Goal: Download file/media

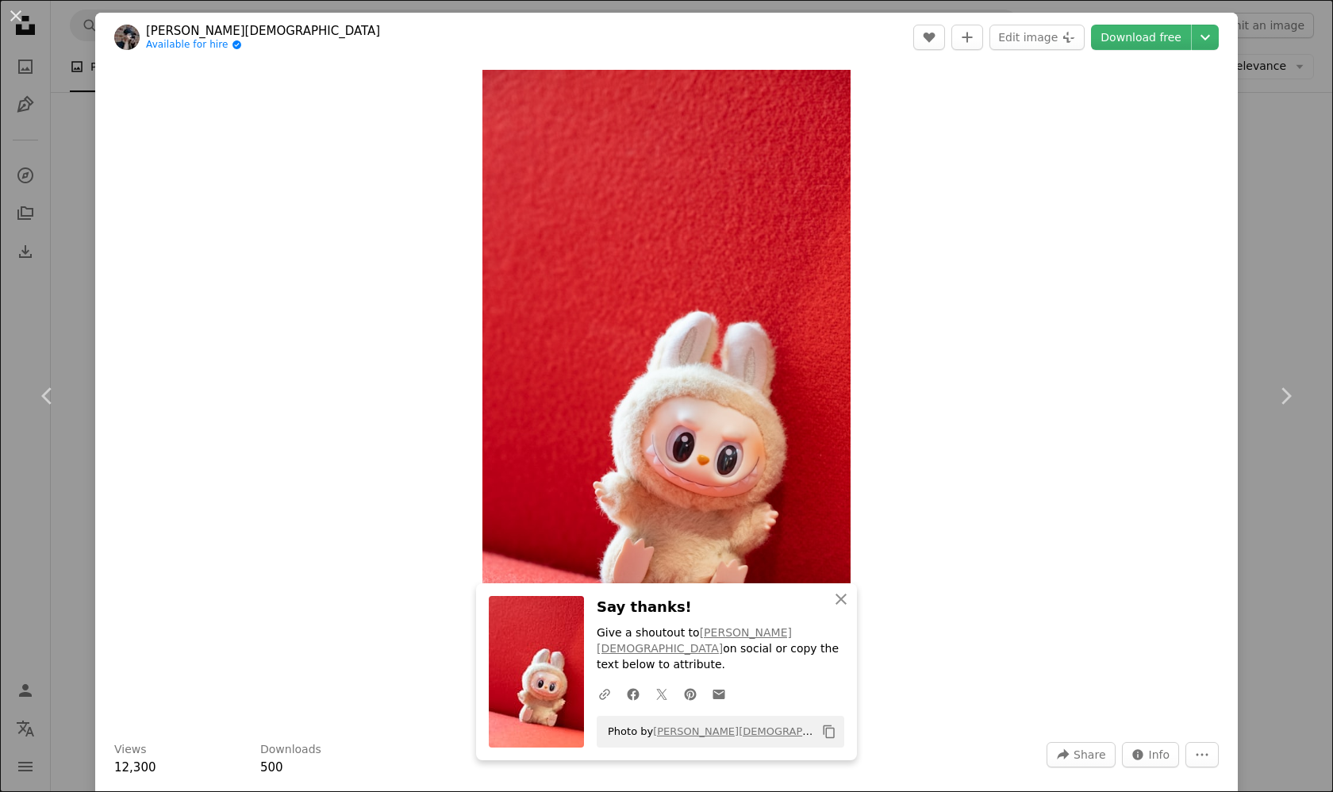
scroll to position [2049, 0]
click at [6, 11] on button "An X shape" at bounding box center [15, 15] width 19 height 19
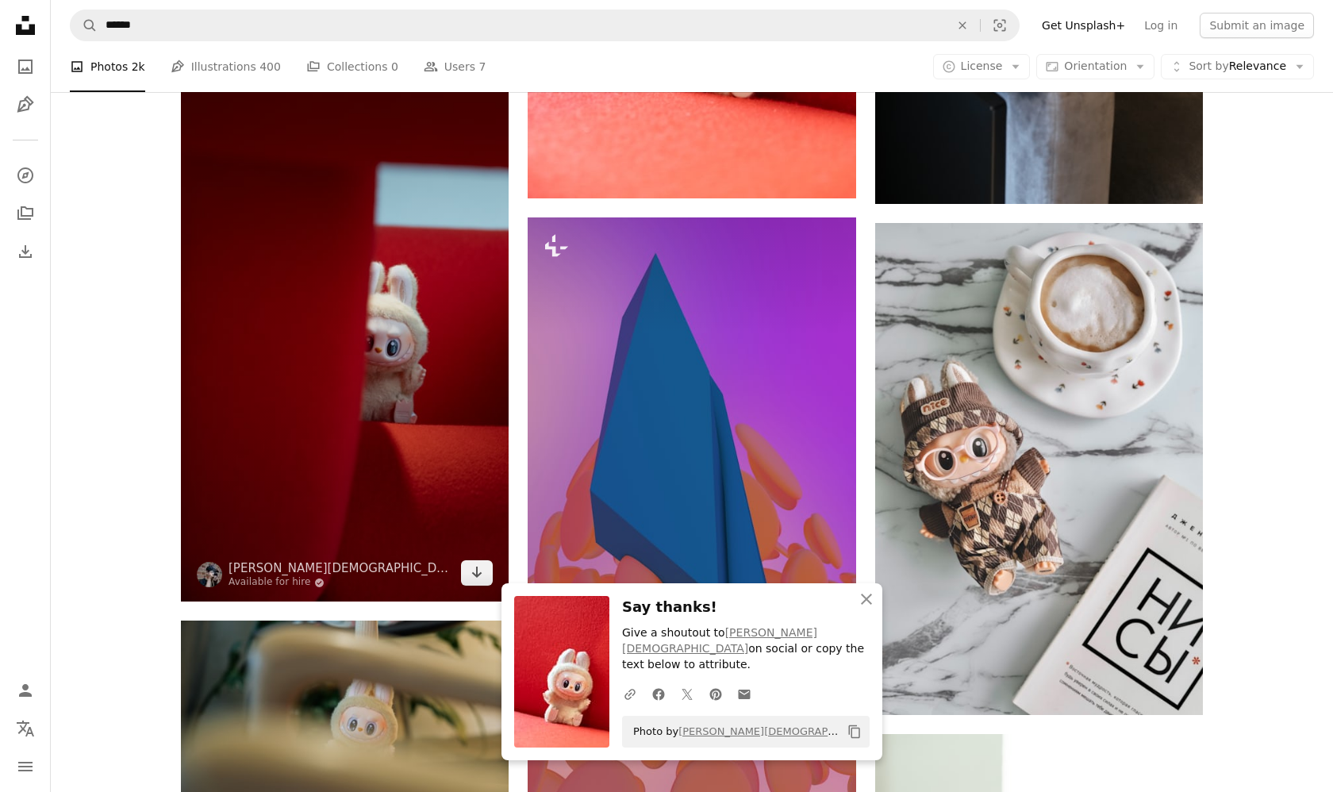
scroll to position [2586, 0]
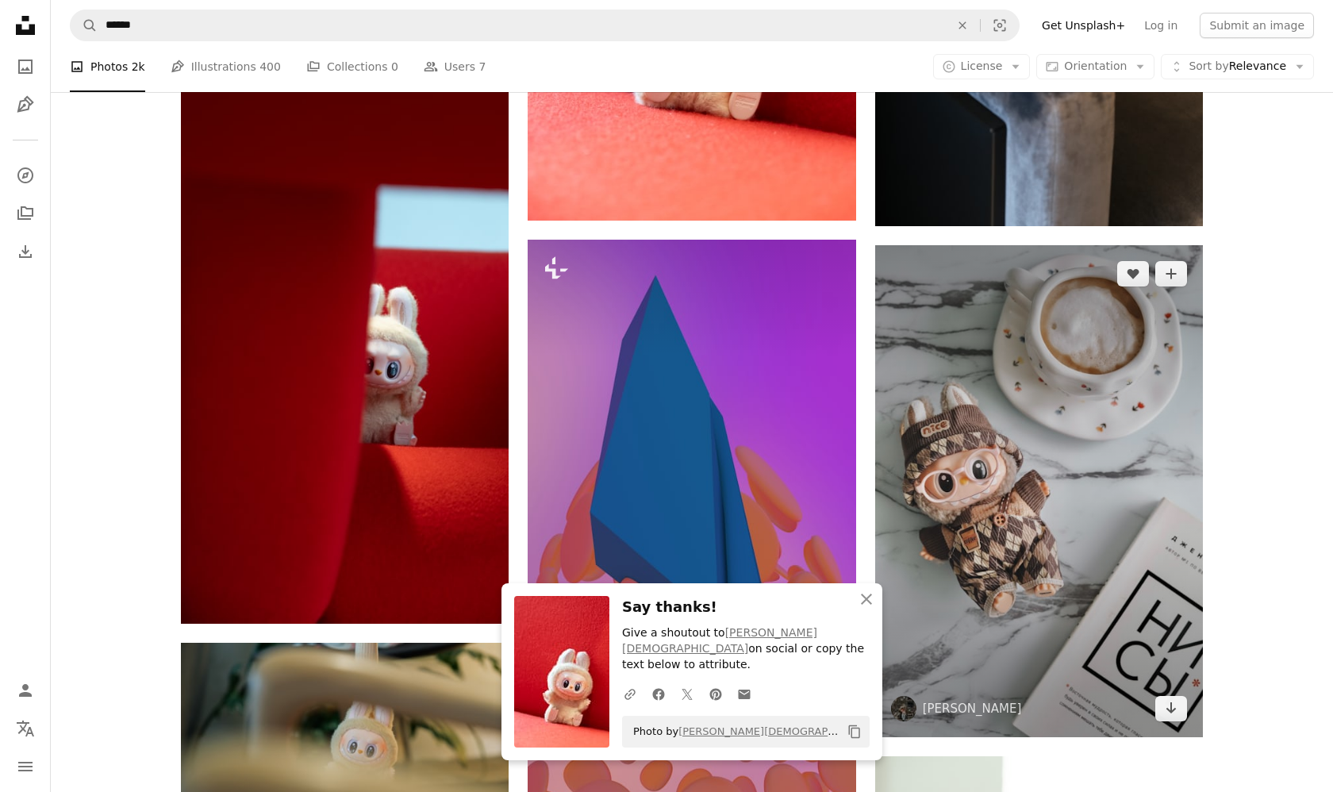
click at [1160, 479] on img at bounding box center [1039, 491] width 328 height 492
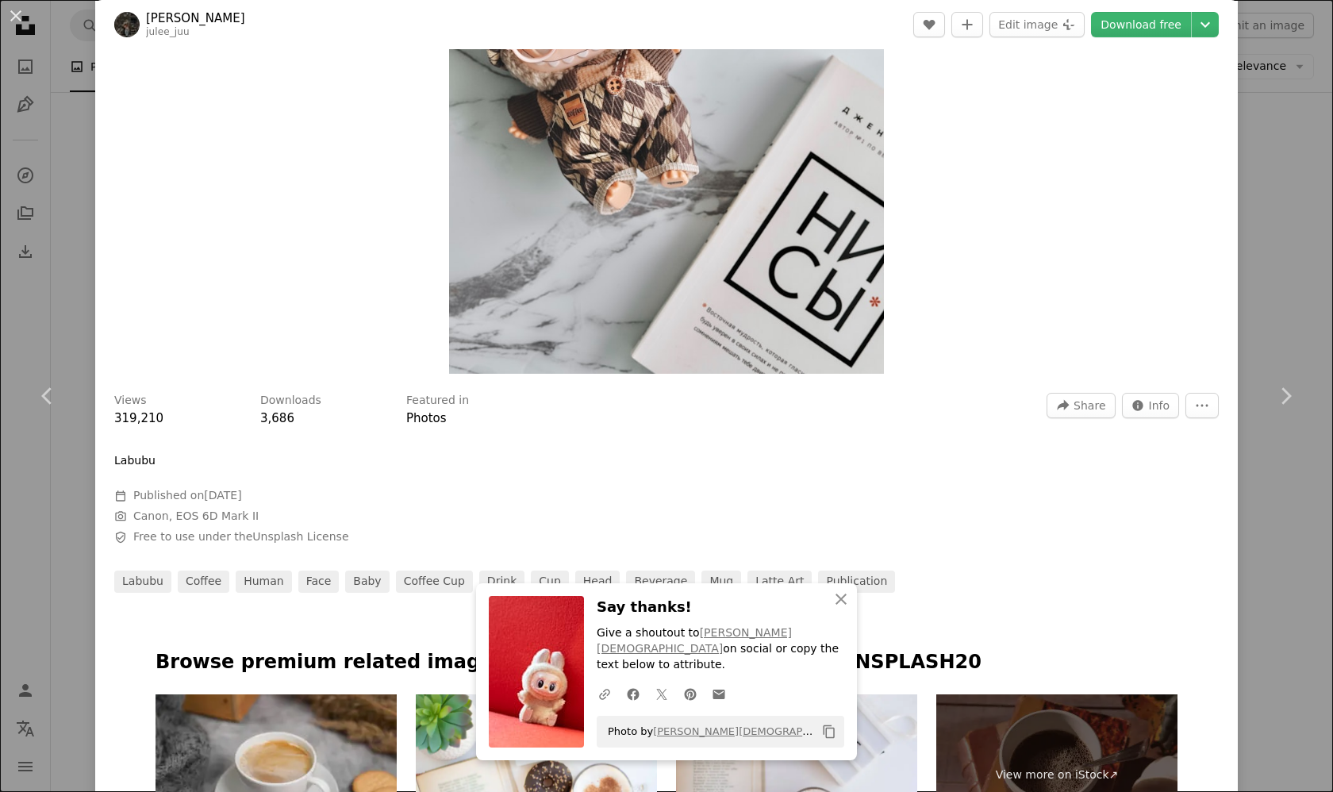
scroll to position [196, 0]
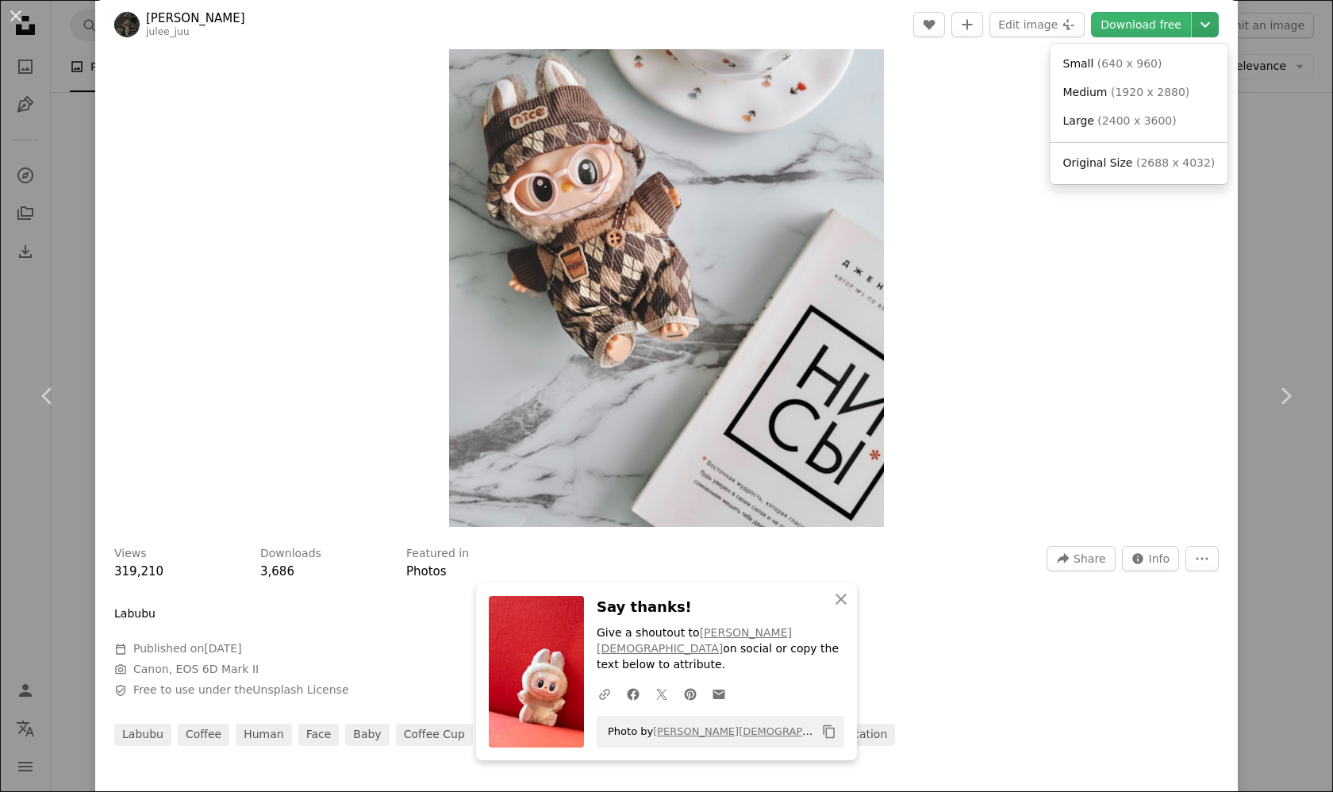
click at [1197, 25] on icon "Chevron down" at bounding box center [1204, 24] width 25 height 19
click at [1126, 71] on link "Small ( 640 x 960 )" at bounding box center [1139, 64] width 165 height 29
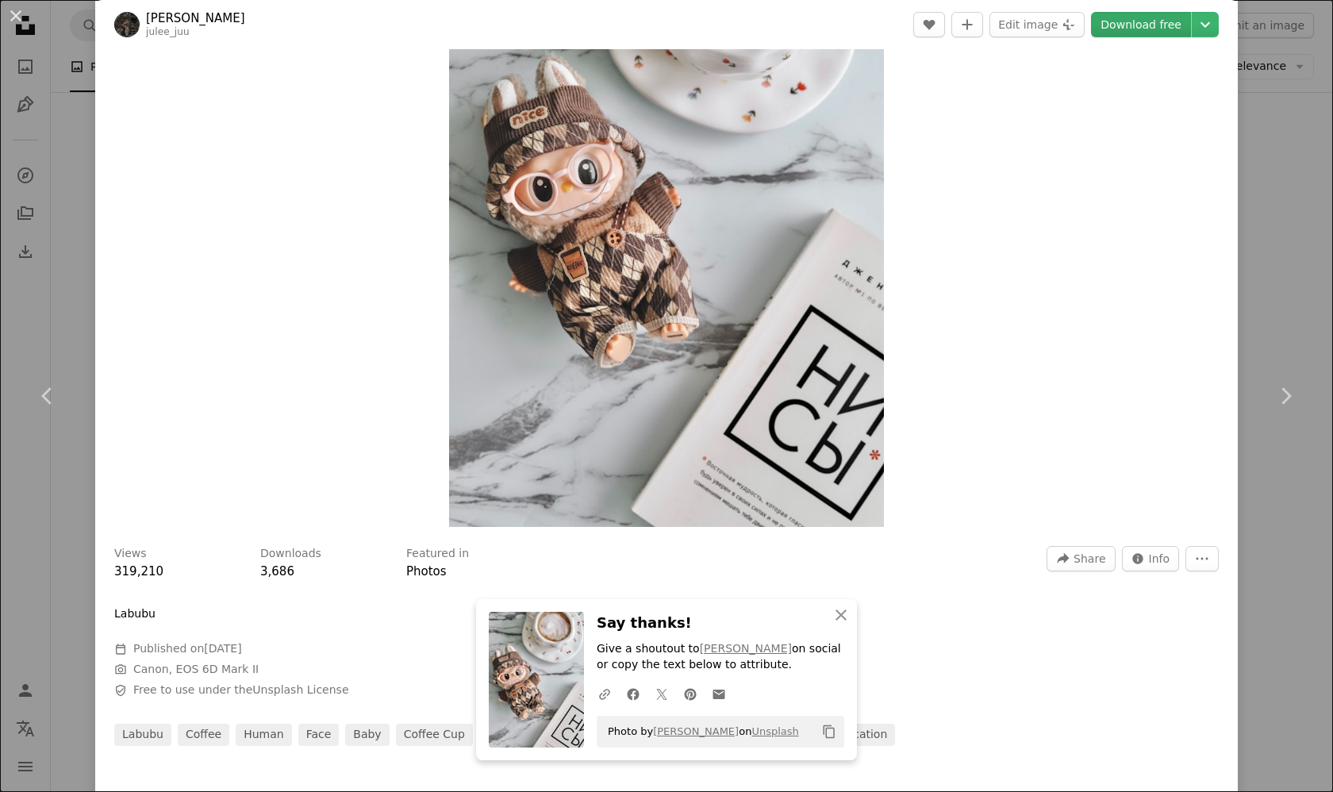
click at [1130, 36] on link "Download free" at bounding box center [1141, 24] width 100 height 25
click at [1307, 173] on div "An X shape Chevron left Chevron right An X shape Close Say thanks! Give a shout…" at bounding box center [666, 396] width 1333 height 792
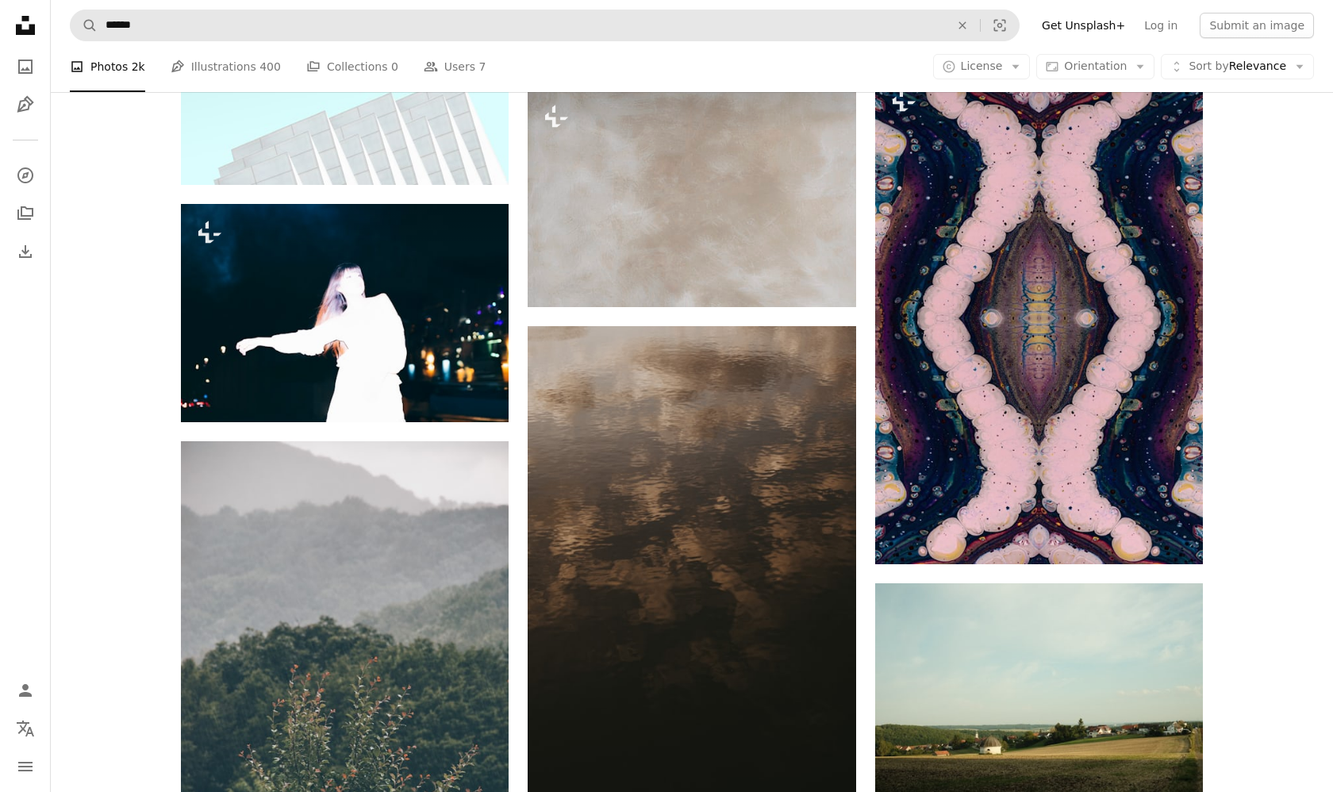
scroll to position [25311, 0]
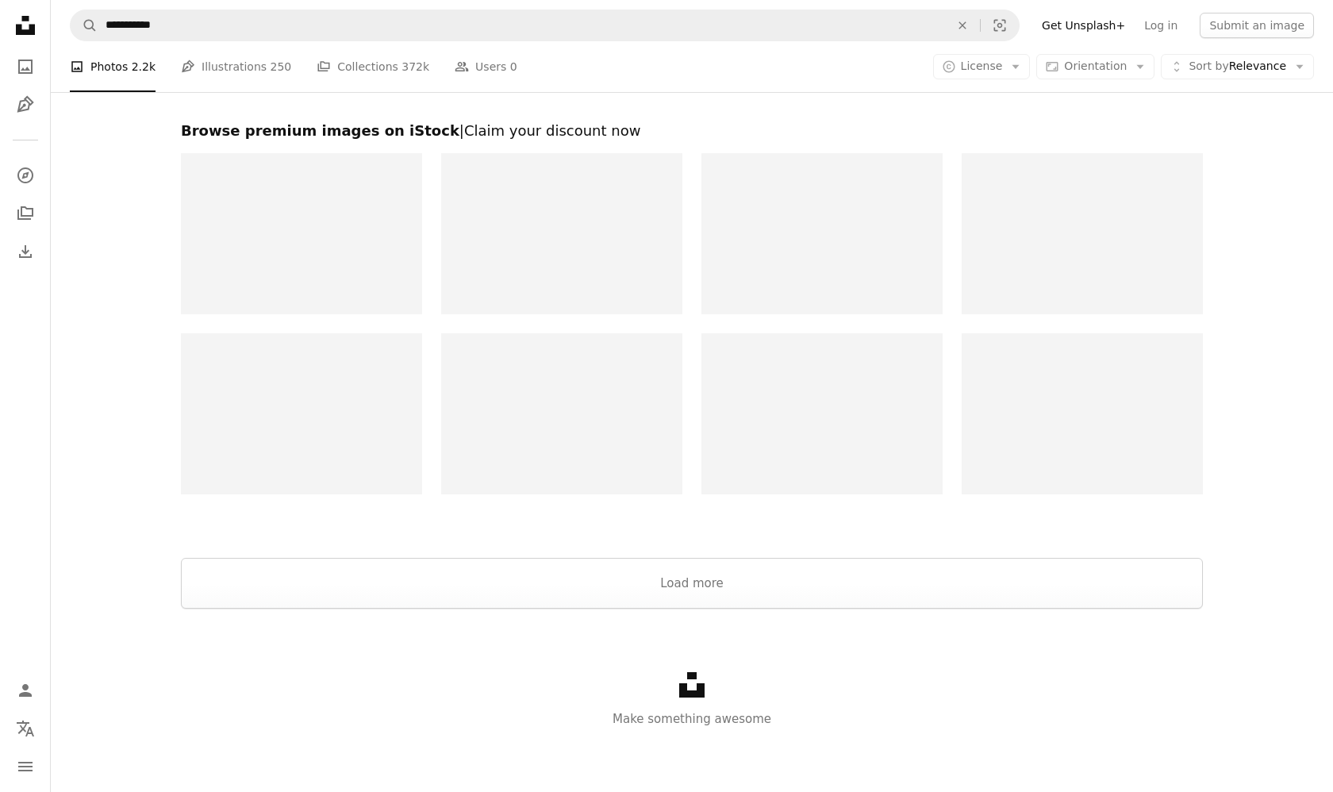
scroll to position [9894, 0]
